Goal: Navigation & Orientation: Go to known website

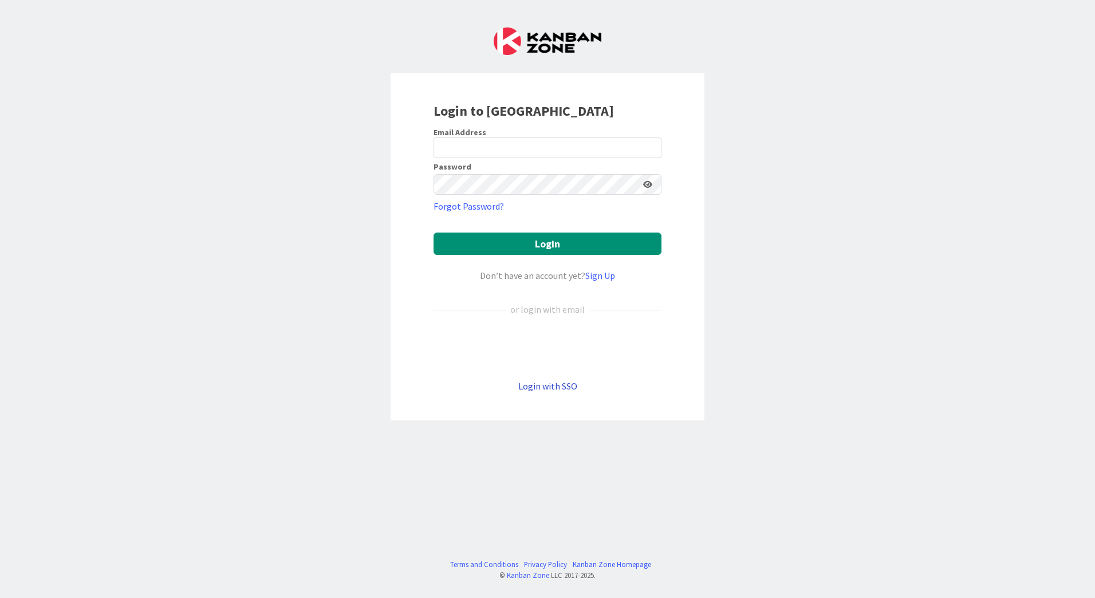
click at [536, 389] on link "Login with SSO" at bounding box center [547, 385] width 59 height 11
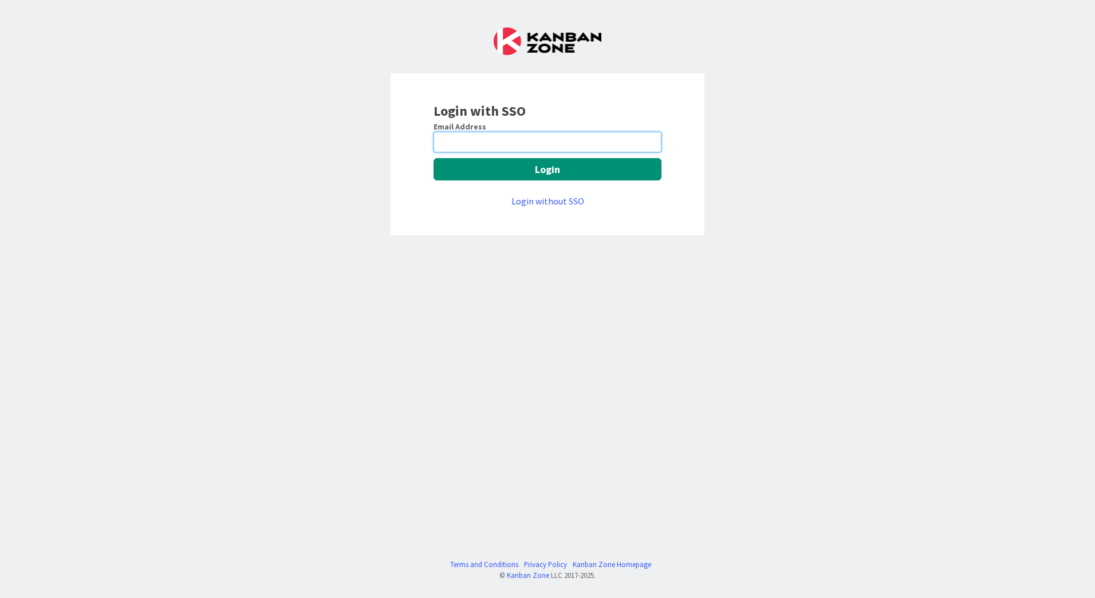
click at [516, 144] on input "email" at bounding box center [548, 142] width 228 height 21
type input "mrieu@huisman-nl.com"
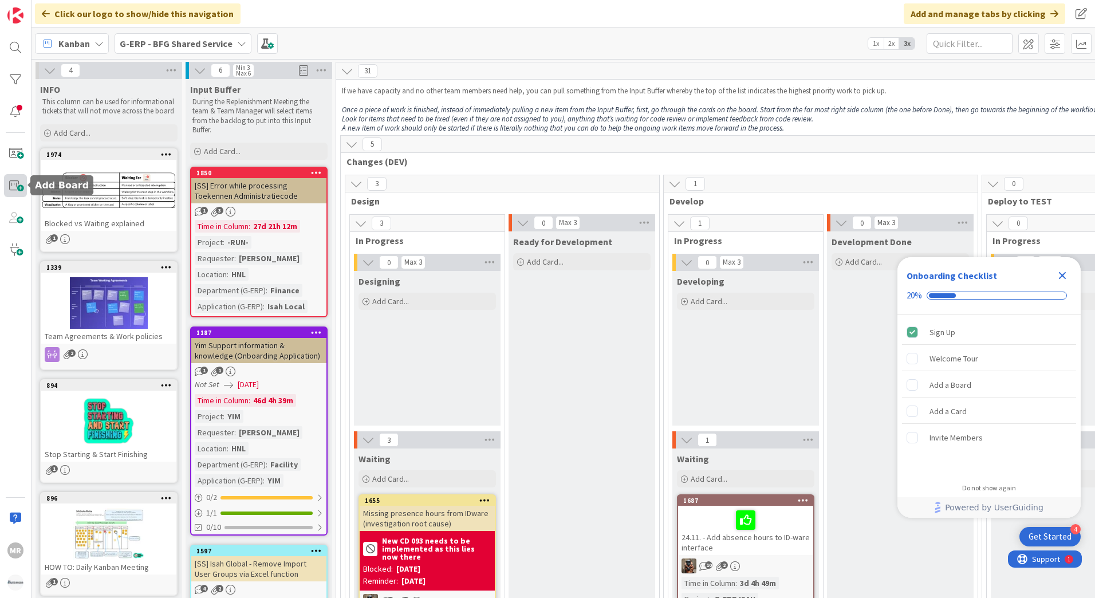
click at [16, 182] on span at bounding box center [15, 185] width 23 height 23
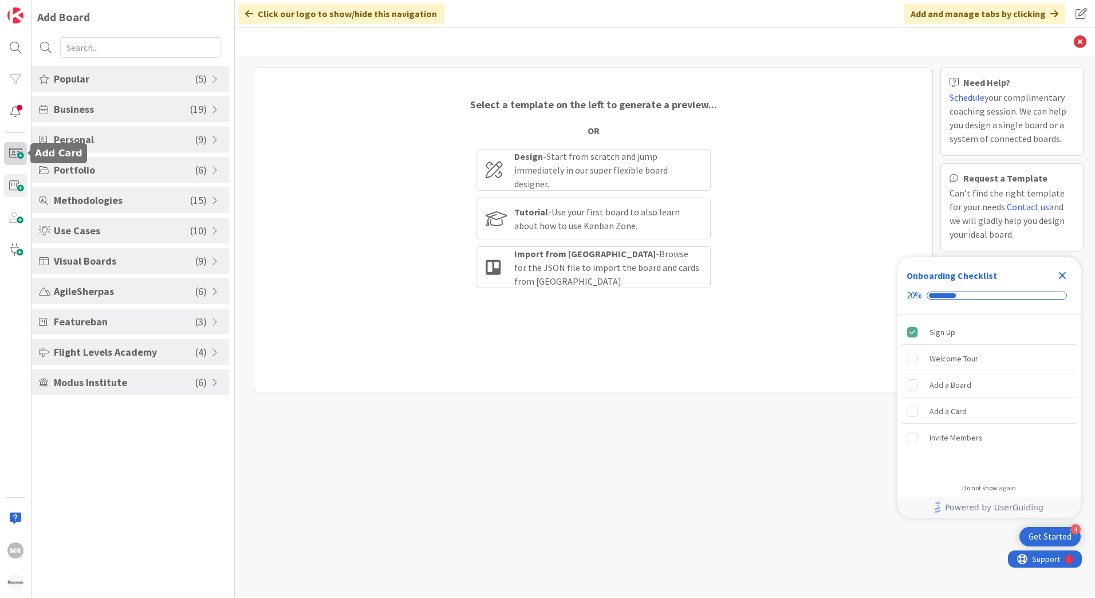
click at [12, 150] on span at bounding box center [15, 153] width 23 height 23
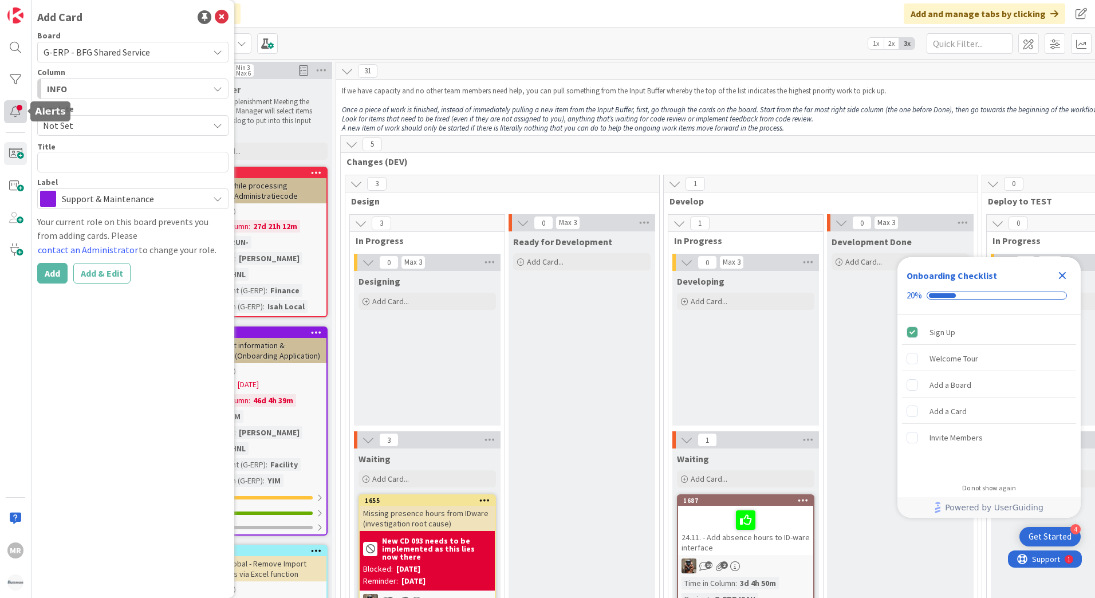
click at [13, 107] on div at bounding box center [15, 111] width 23 height 23
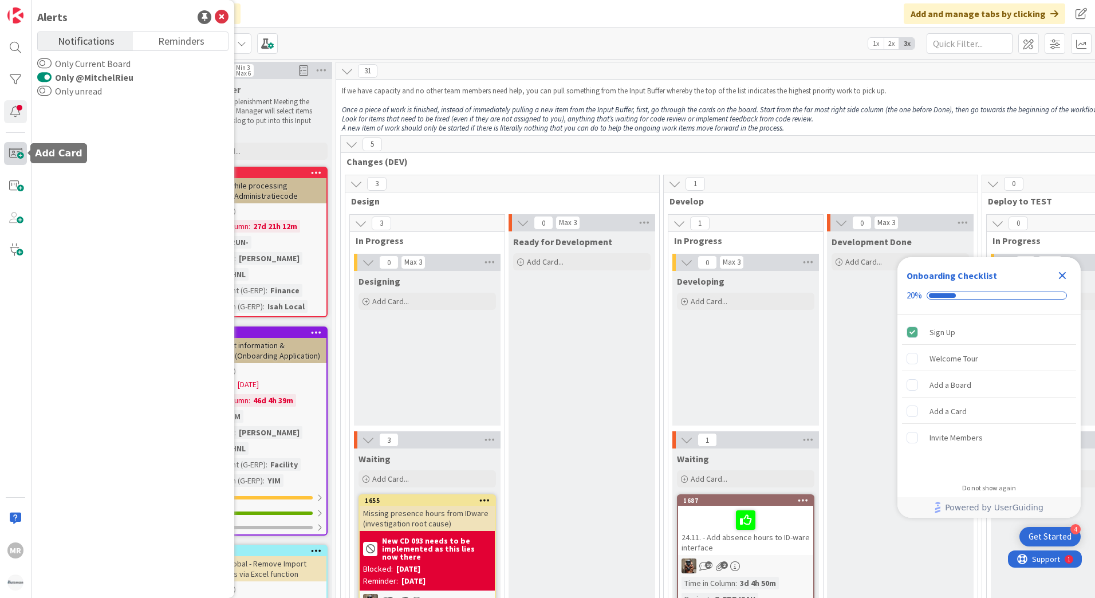
click at [13, 158] on span at bounding box center [15, 153] width 23 height 23
